Goal: Task Accomplishment & Management: Complete application form

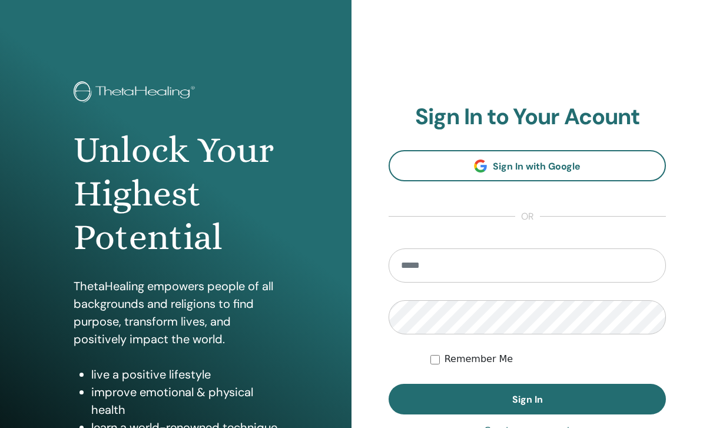
type input "*"
type input "**********"
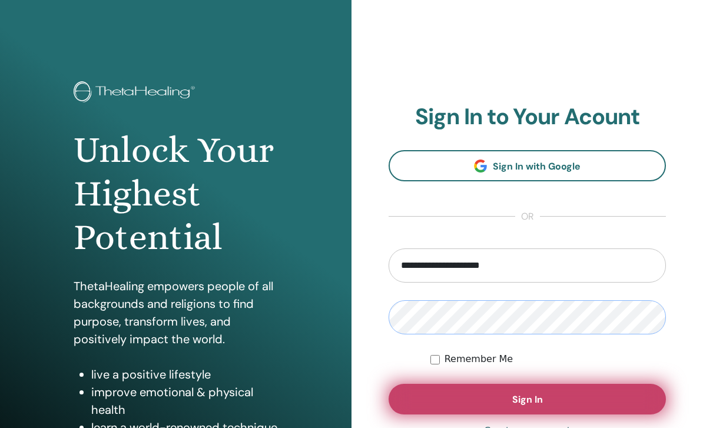
click at [501, 391] on button "Sign In" at bounding box center [526, 399] width 277 height 31
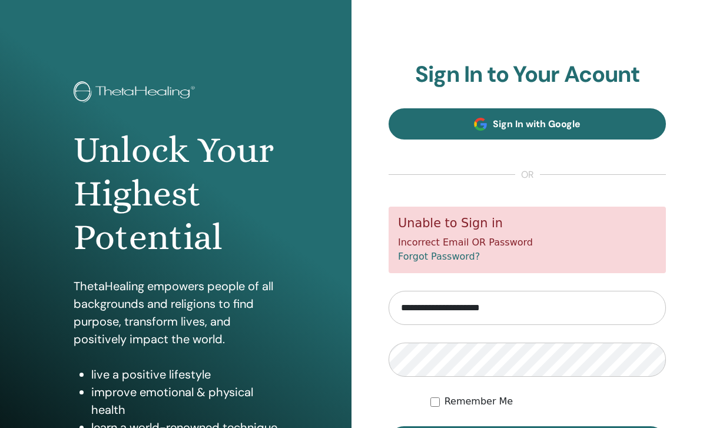
click at [619, 126] on link "Sign In with Google" at bounding box center [526, 123] width 277 height 31
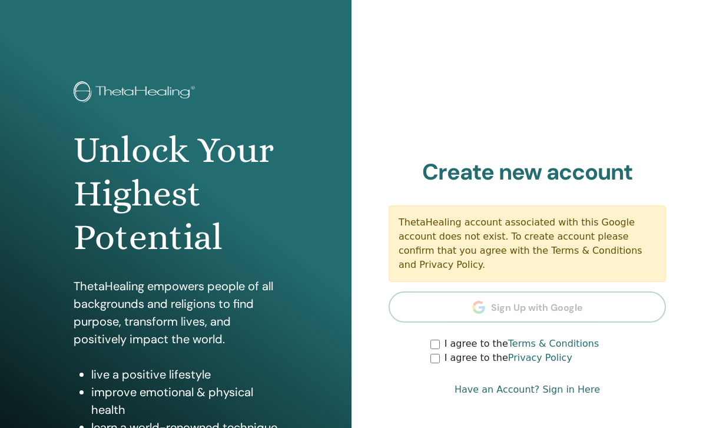
click at [448, 341] on label "I agree to the Terms & Conditions" at bounding box center [521, 344] width 155 height 14
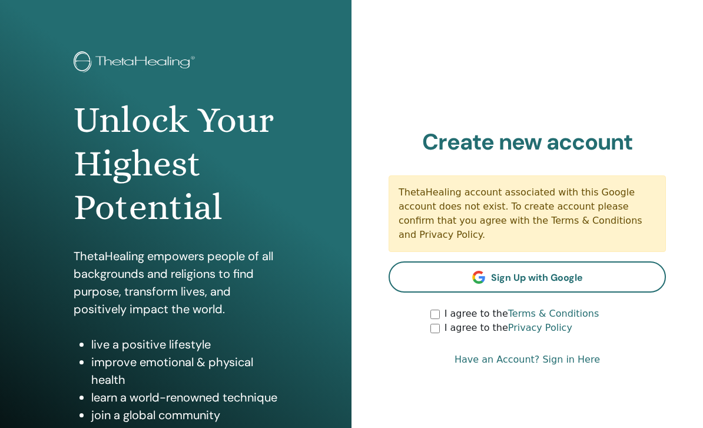
scroll to position [30, 0]
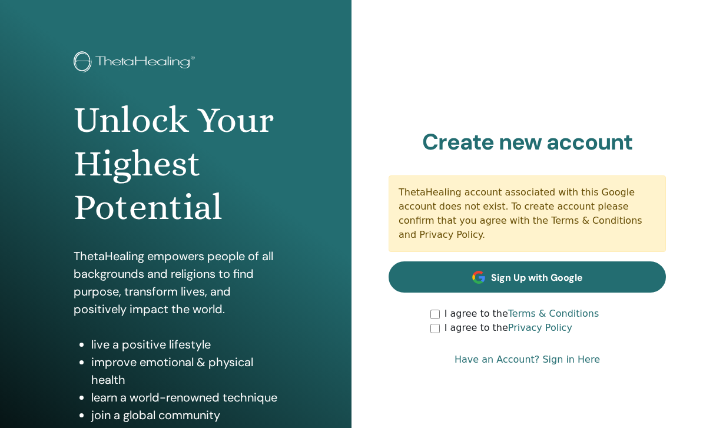
click at [614, 271] on link "Sign Up with Google" at bounding box center [526, 276] width 277 height 31
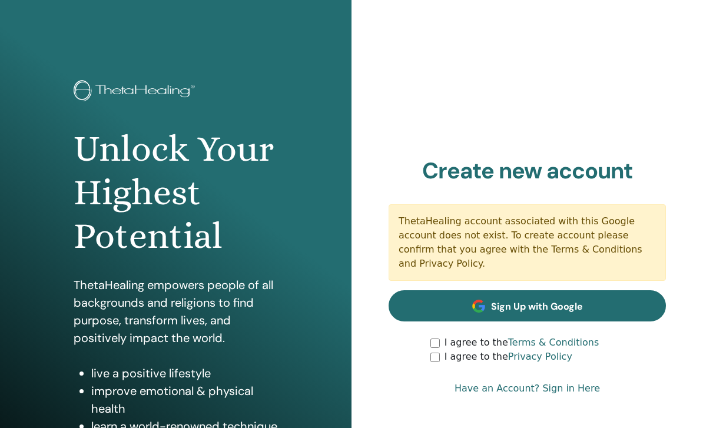
scroll to position [0, 0]
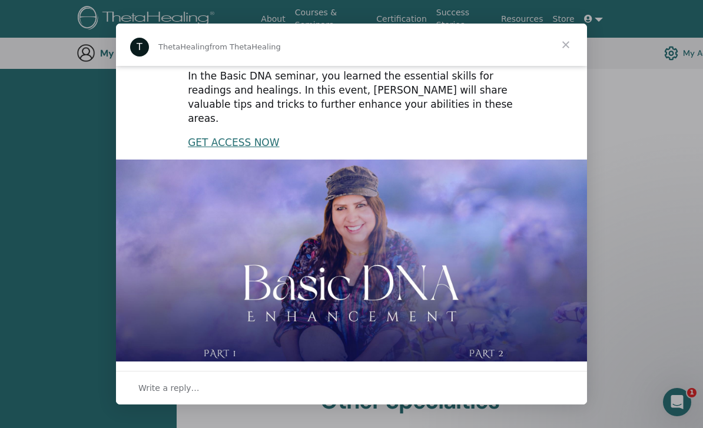
scroll to position [228, 0]
click at [565, 49] on span "Close" at bounding box center [565, 45] width 42 height 42
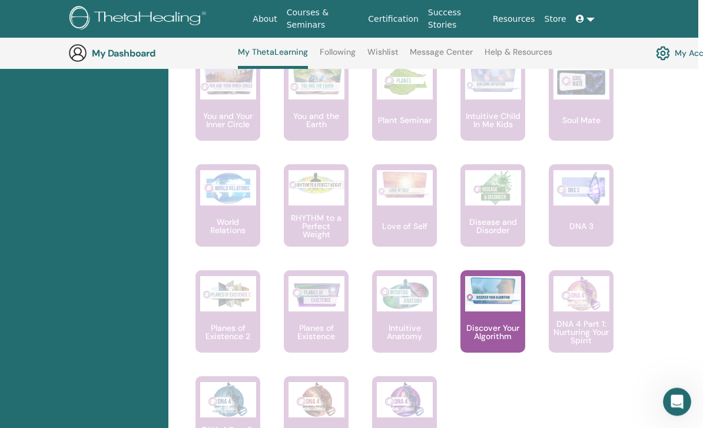
scroll to position [798, 0]
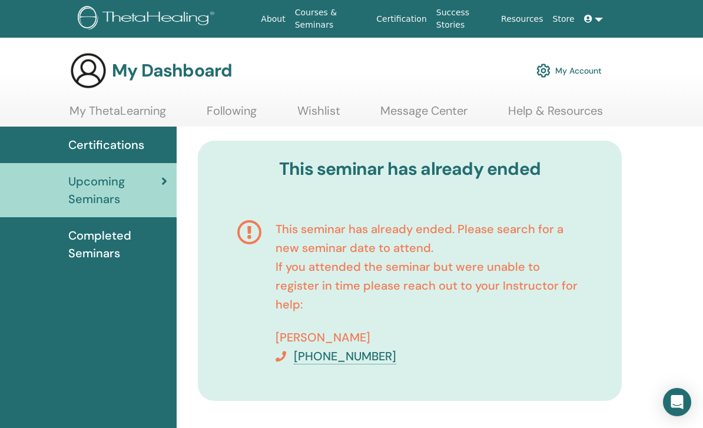
scroll to position [1, 0]
